Goal: Transaction & Acquisition: Purchase product/service

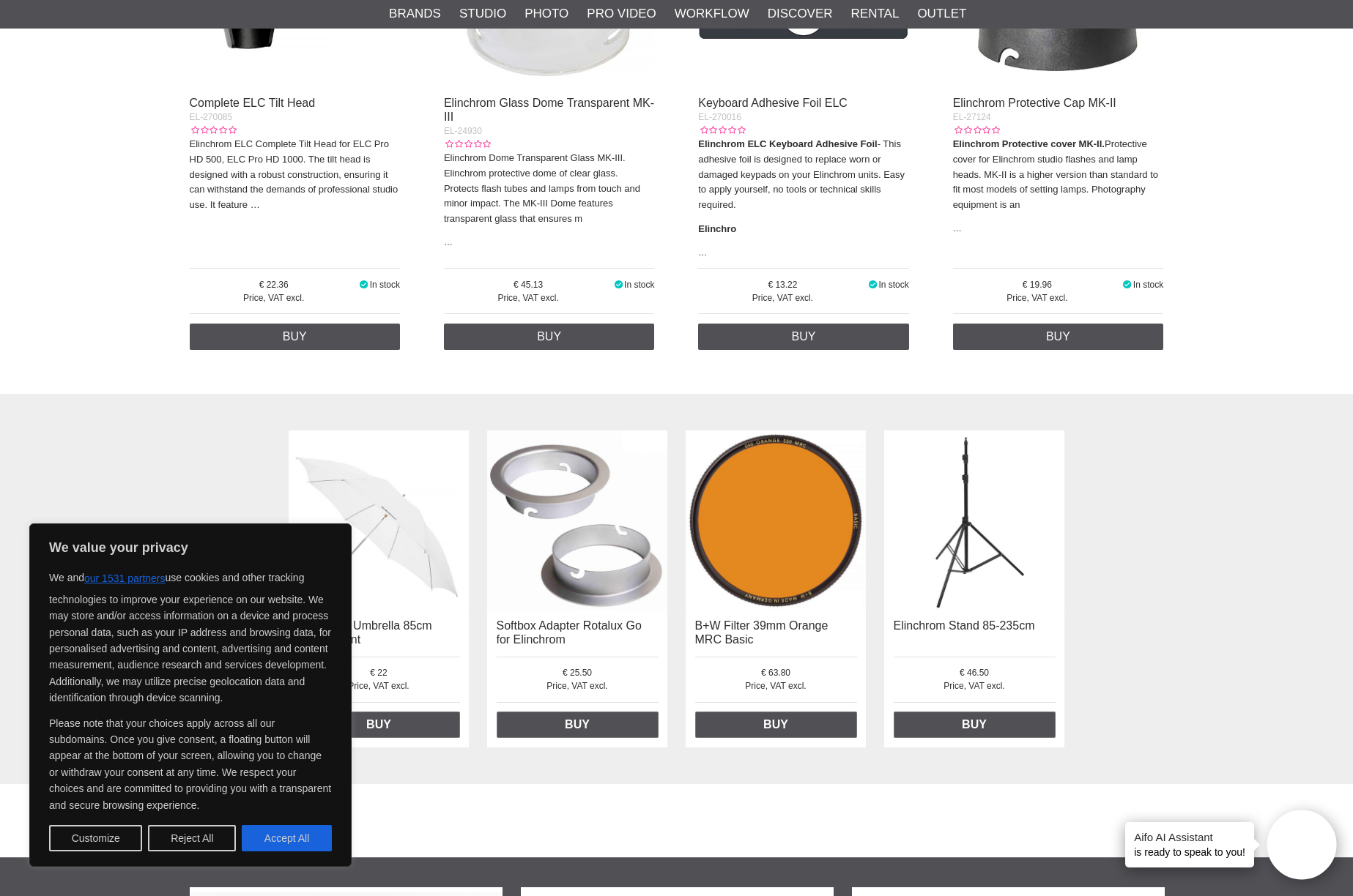
scroll to position [730, 0]
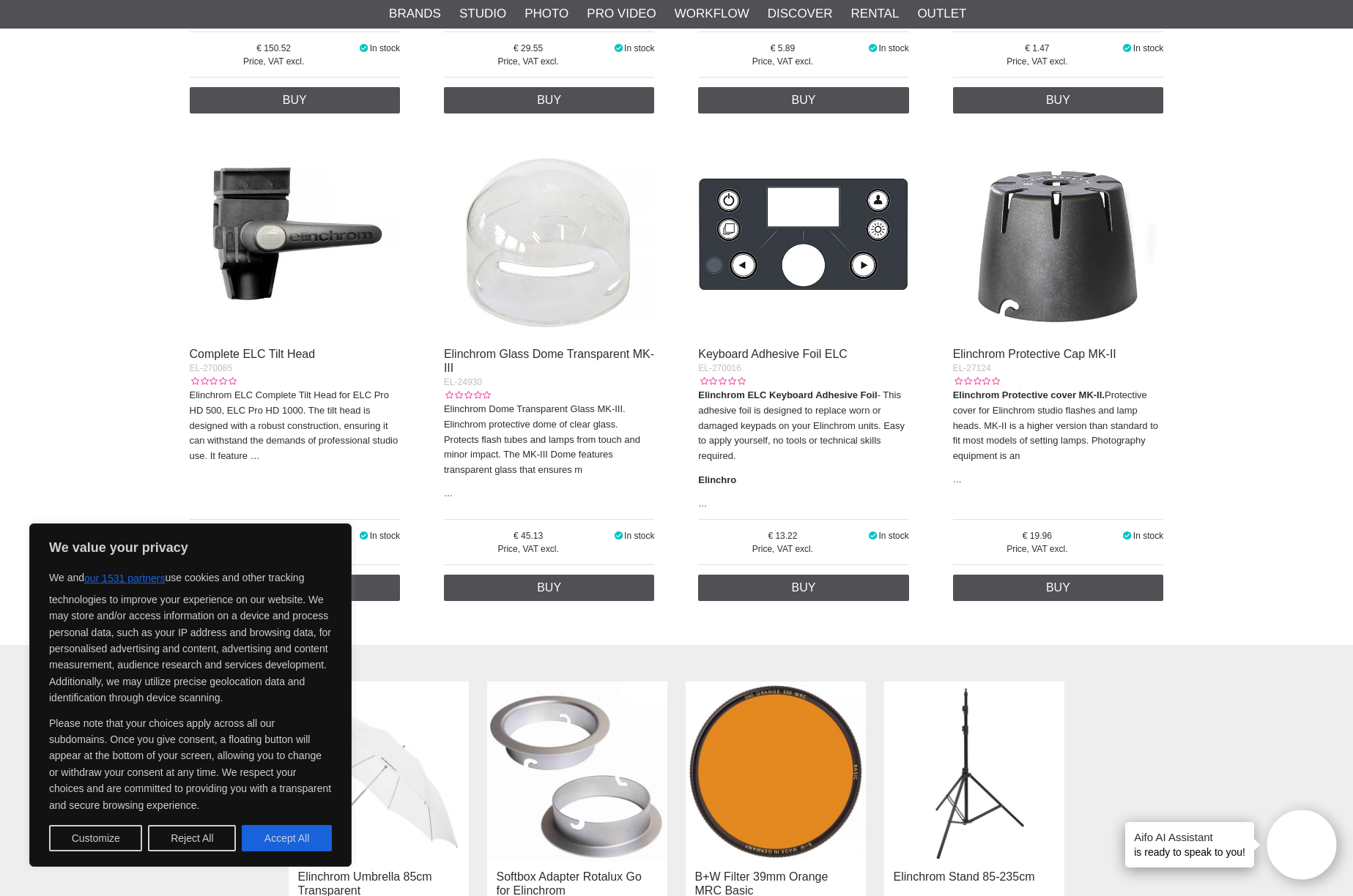
click at [249, 255] on img at bounding box center [295, 233] width 211 height 210
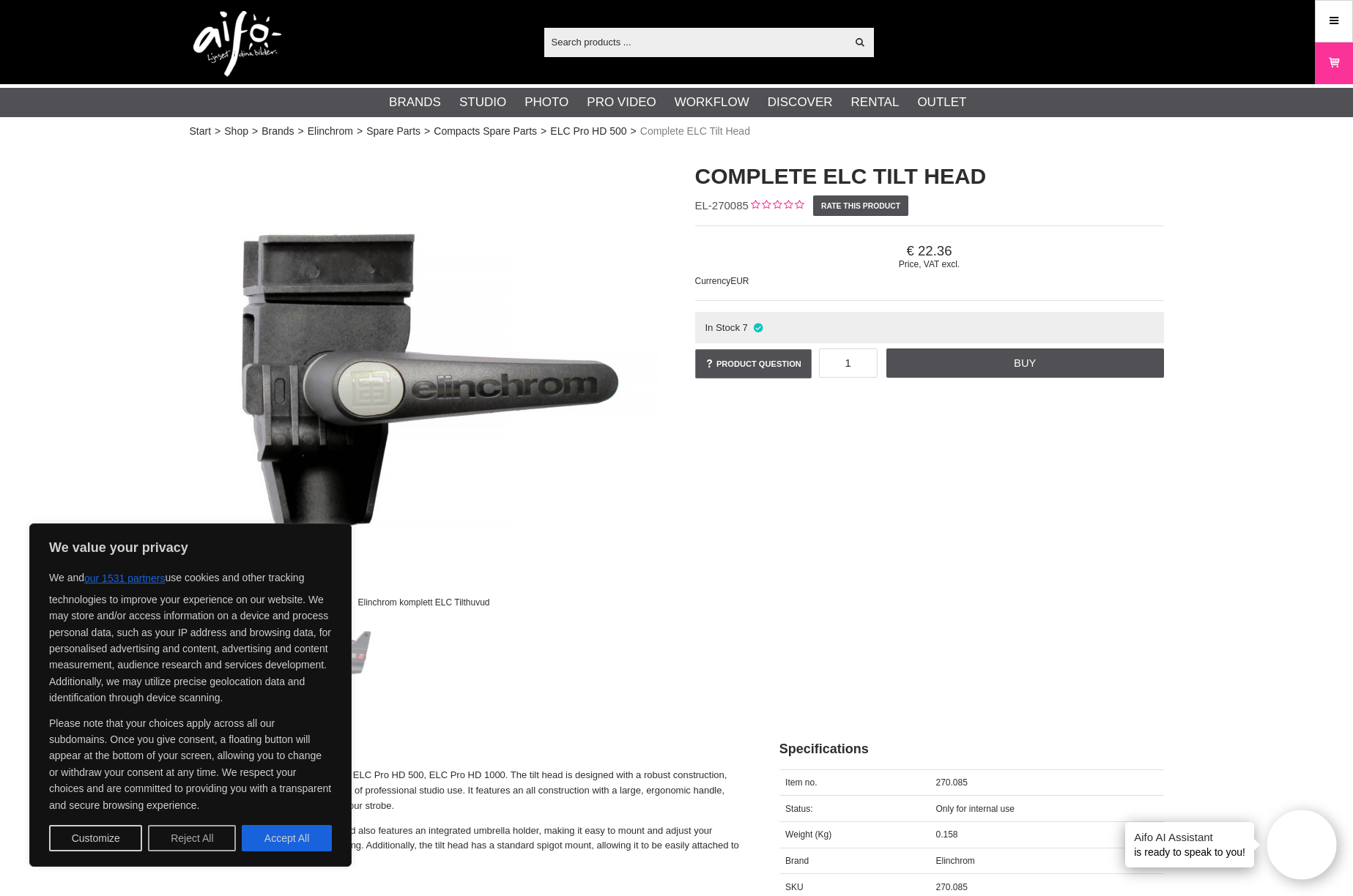
click at [173, 831] on button "Reject All" at bounding box center [191, 838] width 88 height 26
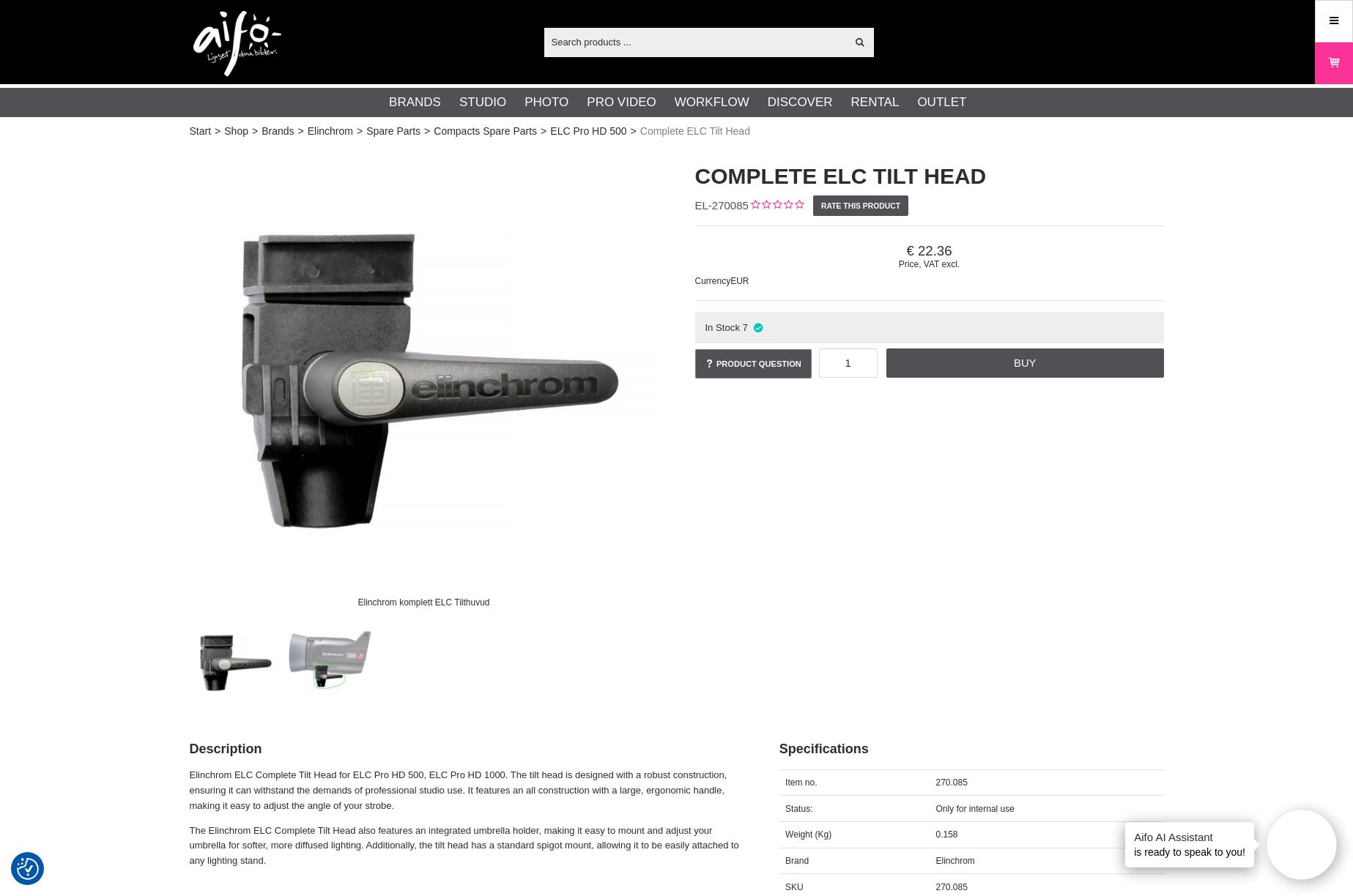
click at [336, 668] on img at bounding box center [330, 663] width 89 height 89
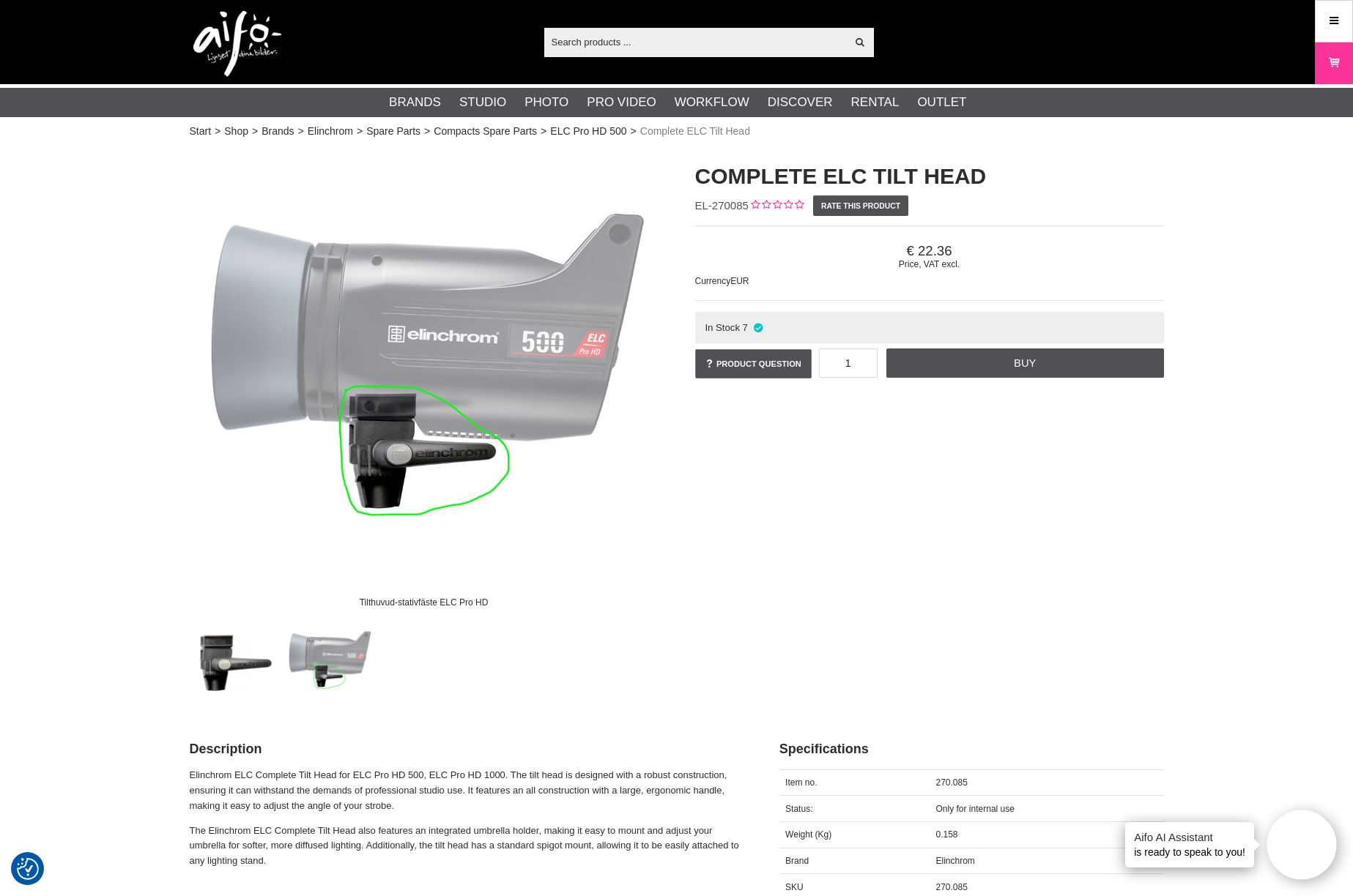
click at [227, 664] on img at bounding box center [235, 663] width 89 height 89
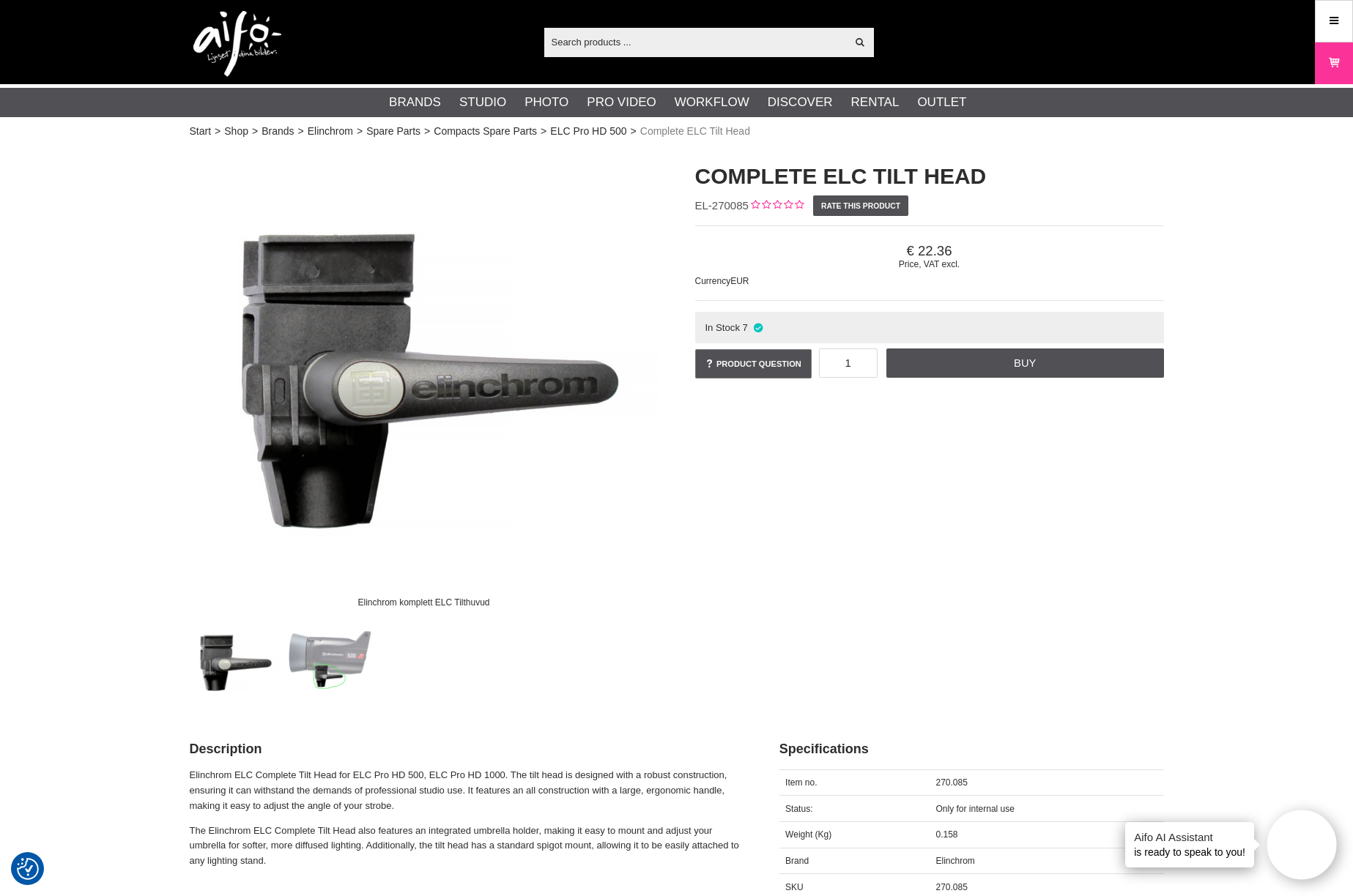
click at [598, 52] on input "text" at bounding box center [695, 42] width 303 height 22
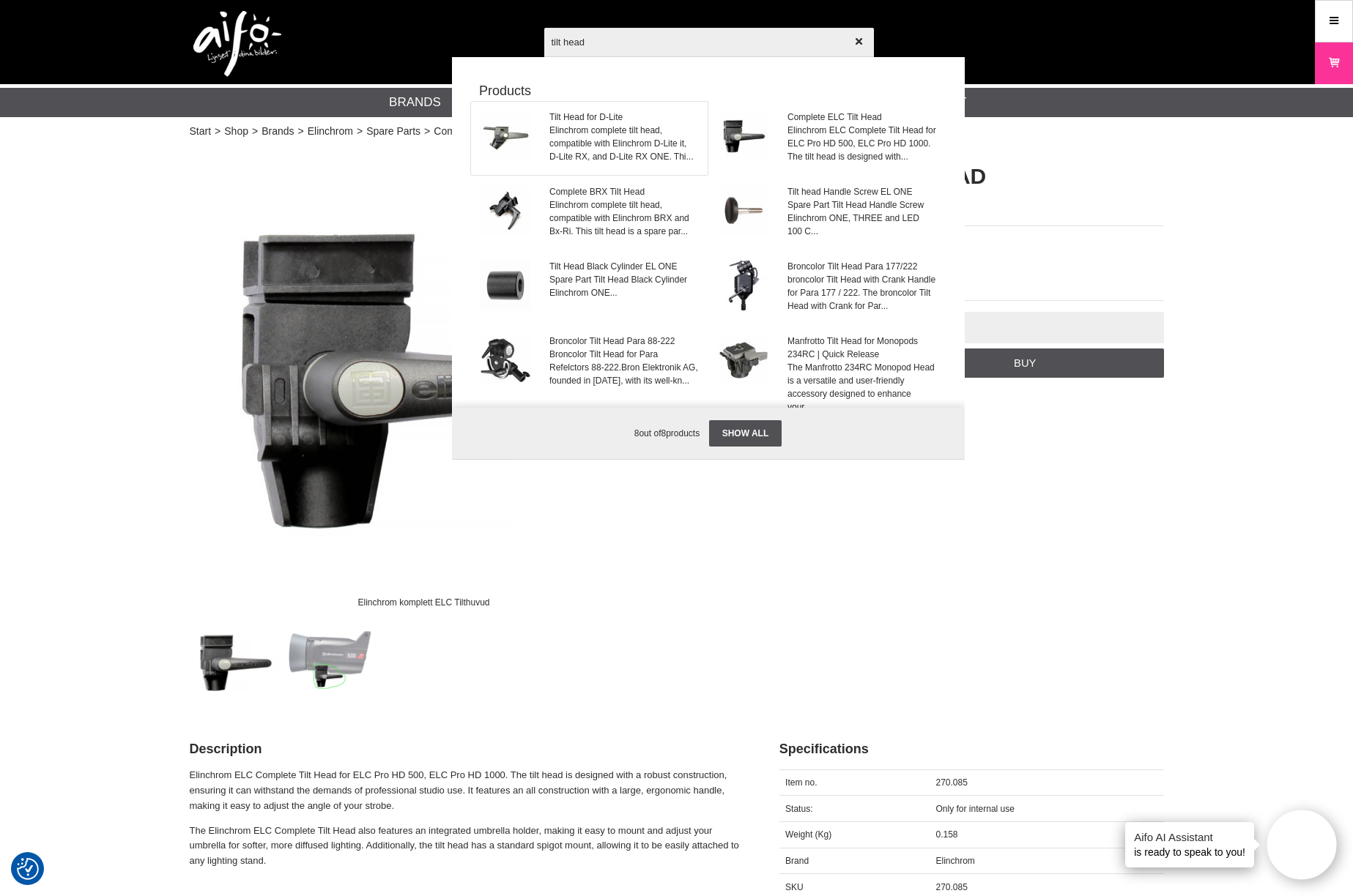
type input "tilt head"
click at [582, 130] on span "Elinchrom complete tilt head, compatible with Elinchrom D-Lite it, D-Lite RX, a…" at bounding box center [623, 144] width 149 height 40
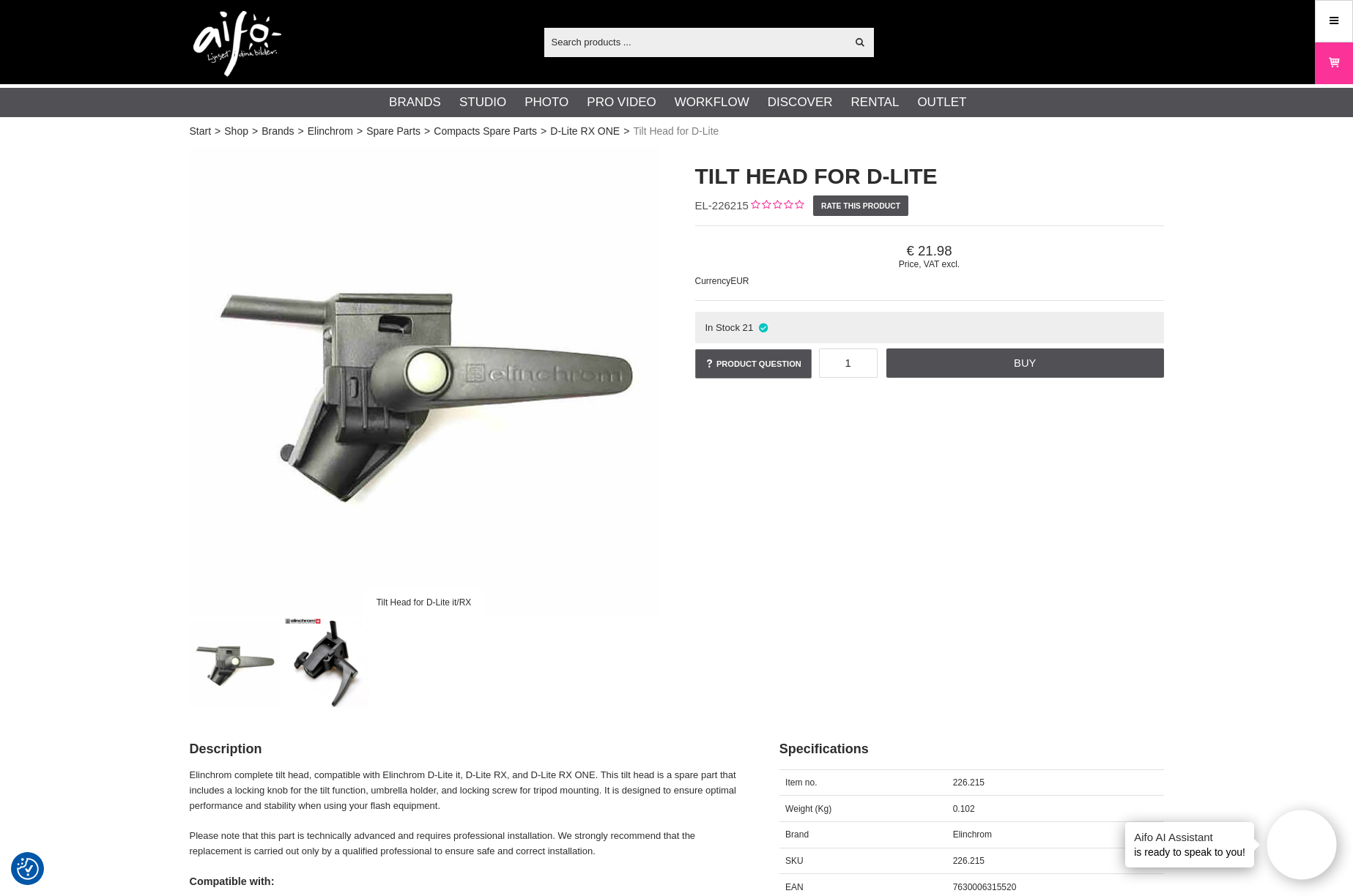
click at [359, 673] on img at bounding box center [330, 663] width 89 height 89
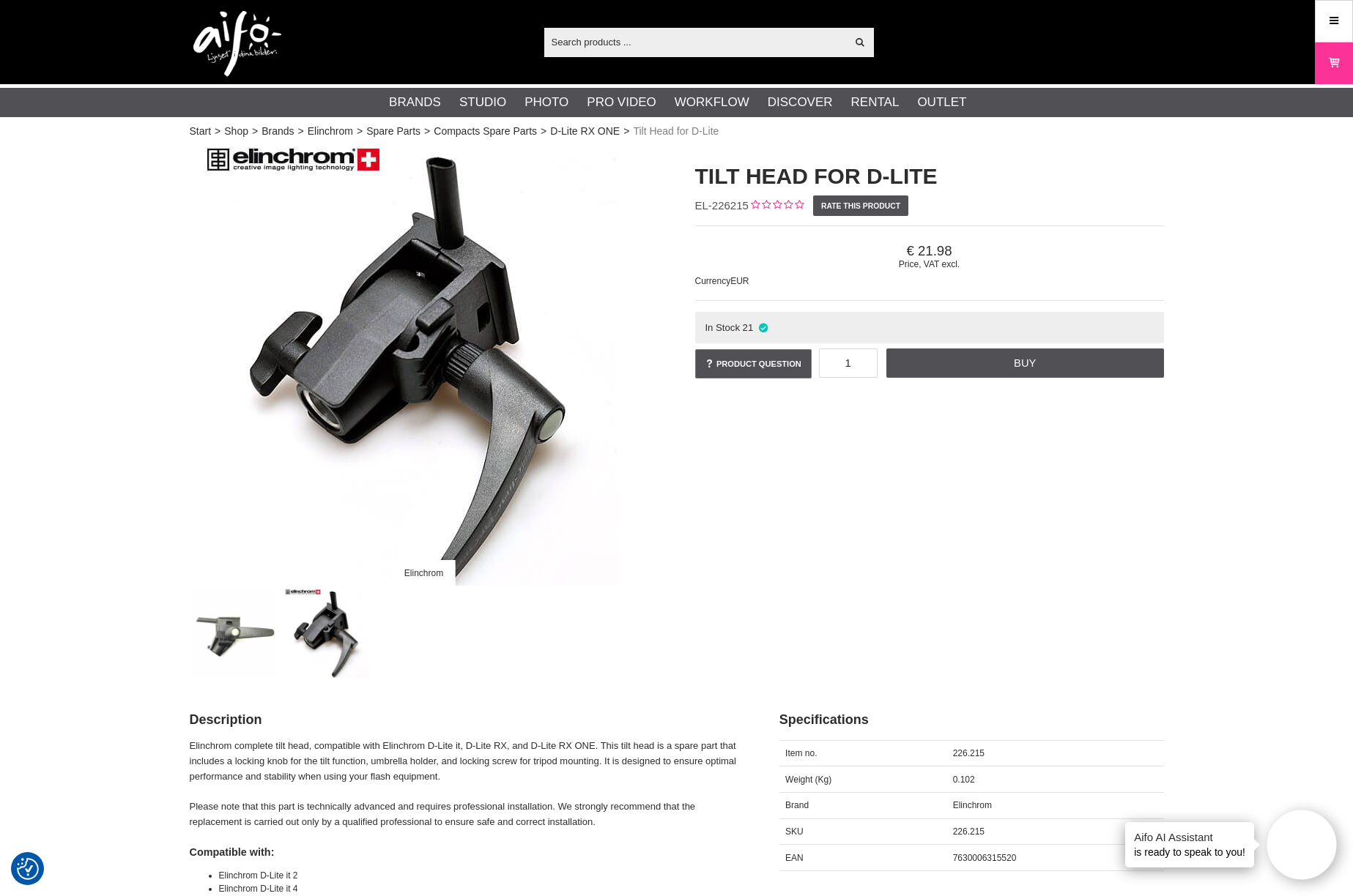
click at [238, 641] on img at bounding box center [235, 634] width 89 height 89
